Goal: Check status: Check status

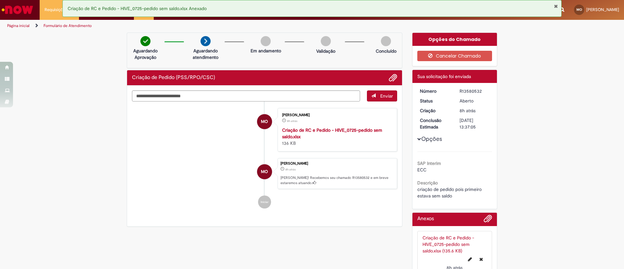
click at [317, 131] on strong "Criação de RC e Pedido - HIVE_0725-pedido sem saldo.xlsx" at bounding box center [332, 133] width 100 height 12
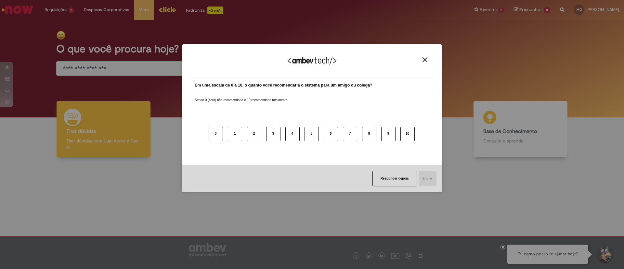
click at [424, 58] on img "Close" at bounding box center [425, 59] width 5 height 5
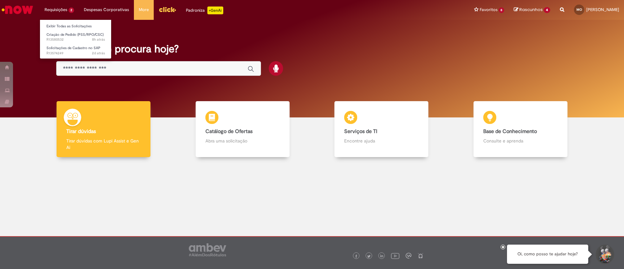
click at [66, 11] on li "Requisições 2 Exibir Todas as Solicitações Criação de Pedido (PSS/RPO/CSC) 8h a…" at bounding box center [59, 10] width 39 height 20
click at [63, 35] on span "Criação de Pedido (PSS/RPO/CSC)" at bounding box center [74, 34] width 57 height 5
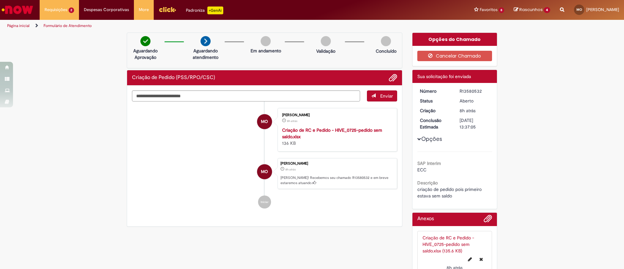
click at [229, 146] on li "MO Marcelo Benites Ciani De Carvalho Oliveira 8h atrás 8 horas atrás Criação de…" at bounding box center [264, 130] width 265 height 44
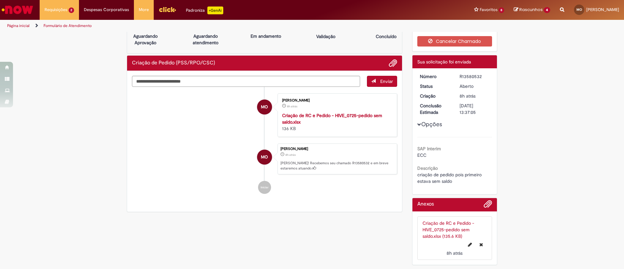
scroll to position [27, 0]
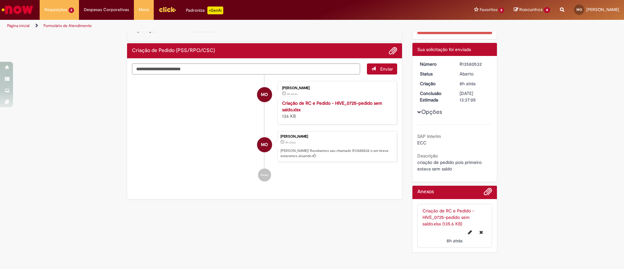
click at [346, 199] on div "Enviar MO Marcelo Benites Ciani De Carvalho Oliveira 8h atrás 8 horas atrás Cri…" at bounding box center [264, 129] width 275 height 141
